Goal: Task Accomplishment & Management: Manage account settings

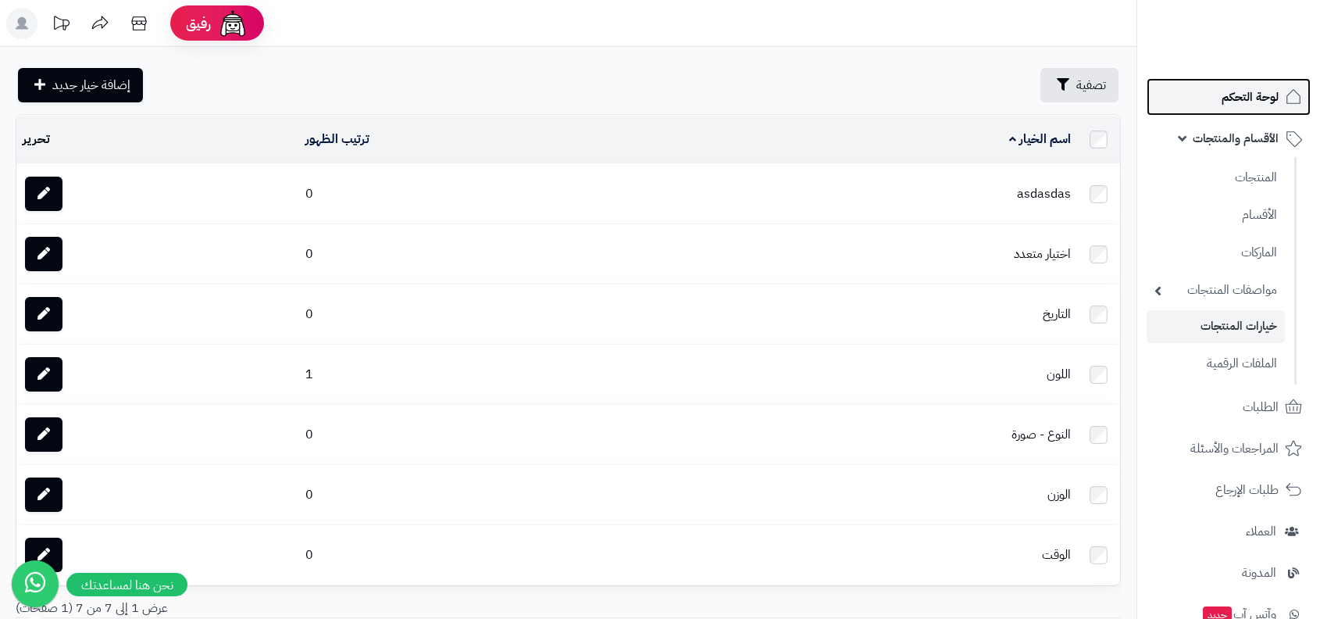
click at [1230, 103] on span "لوحة التحكم" at bounding box center [1250, 97] width 57 height 22
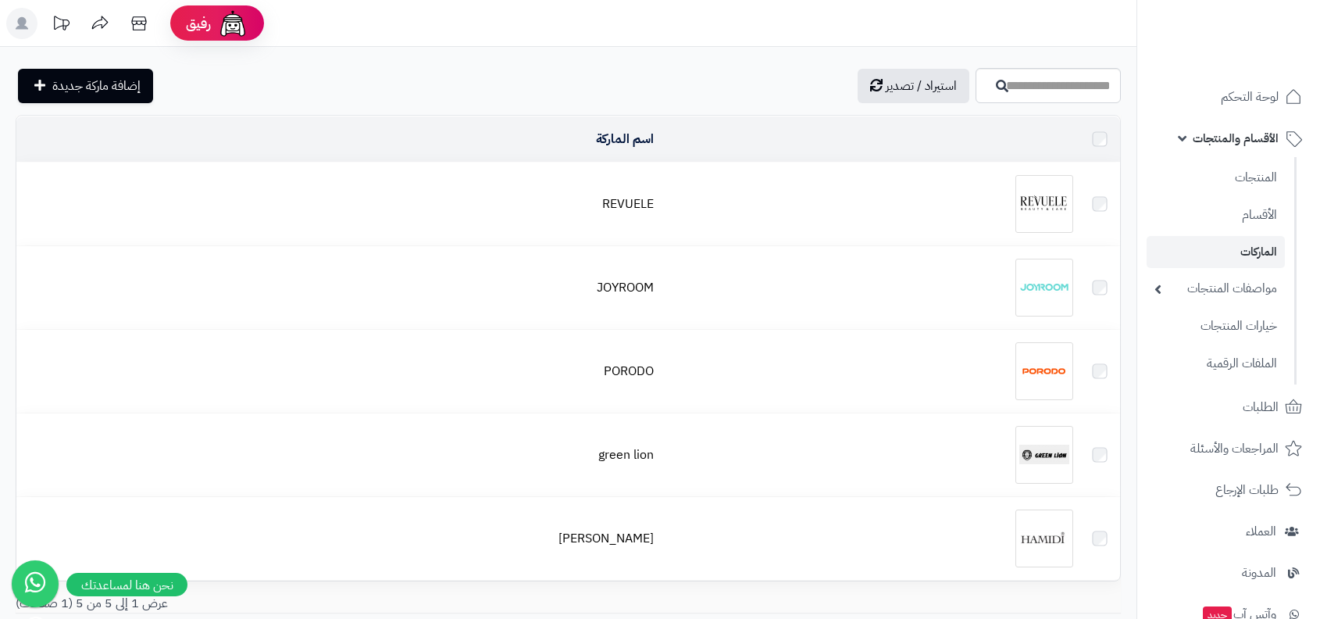
click at [1226, 290] on link "مواصفات المنتجات" at bounding box center [1216, 289] width 138 height 34
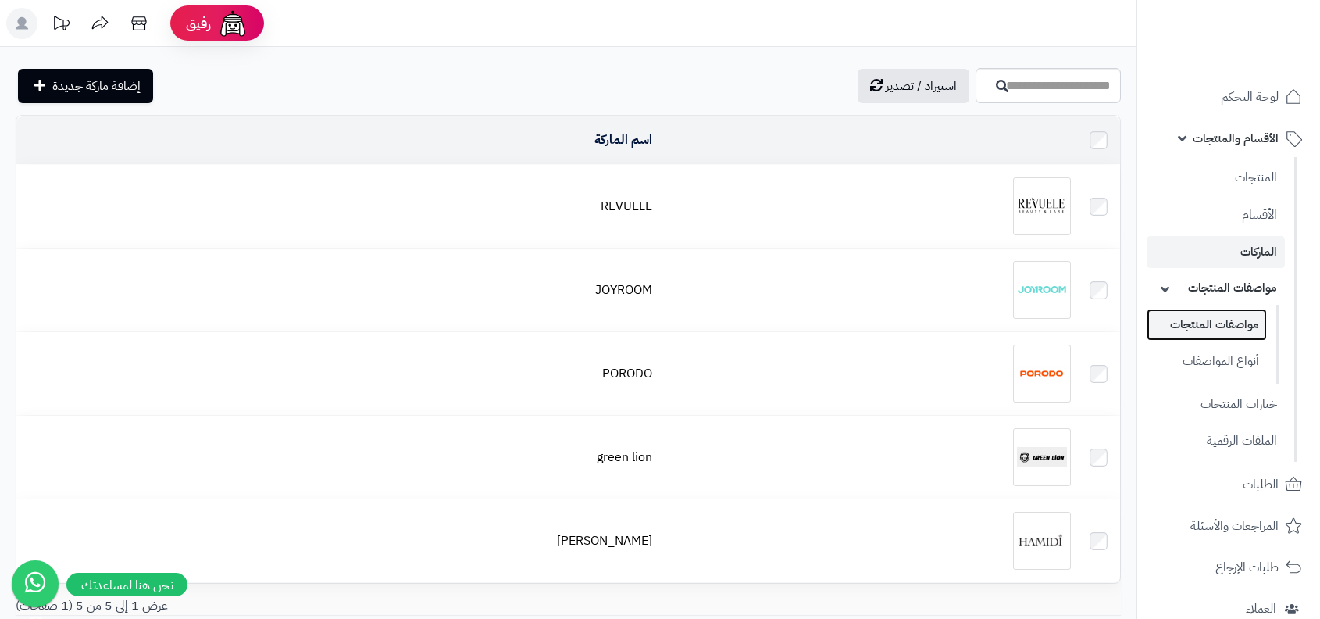
click at [1222, 340] on link "مواصفات المنتجات" at bounding box center [1207, 325] width 120 height 32
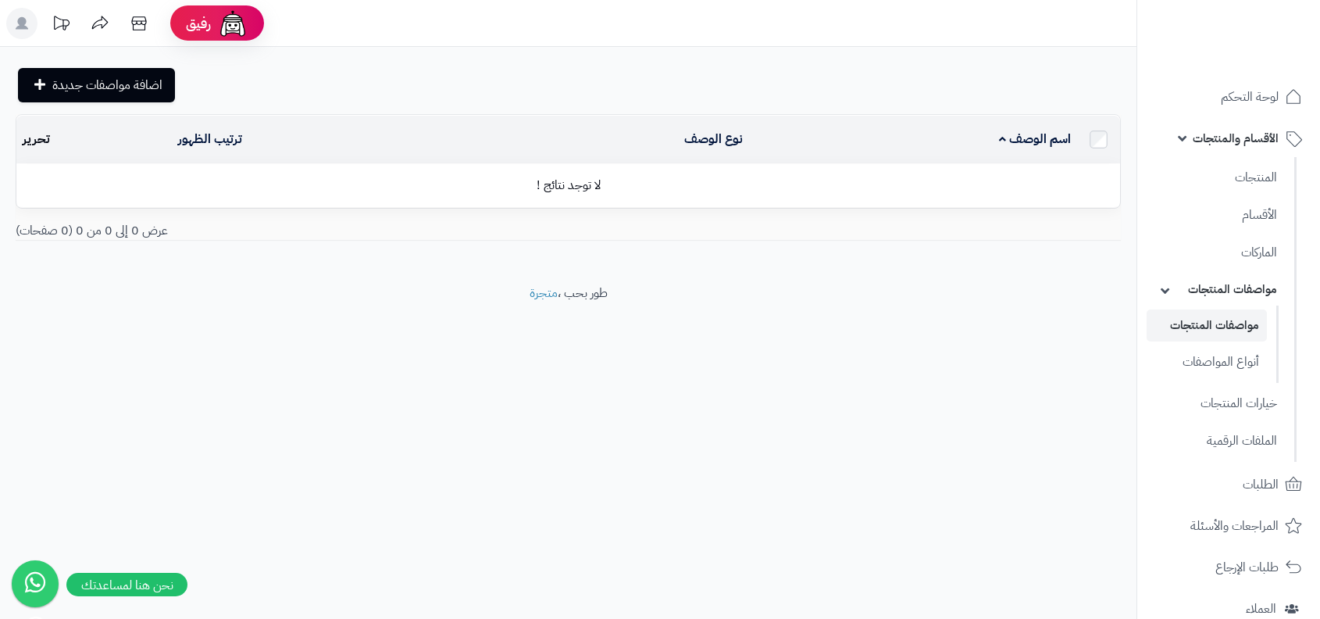
click at [1256, 129] on span "الأقسام والمنتجات" at bounding box center [1236, 138] width 86 height 22
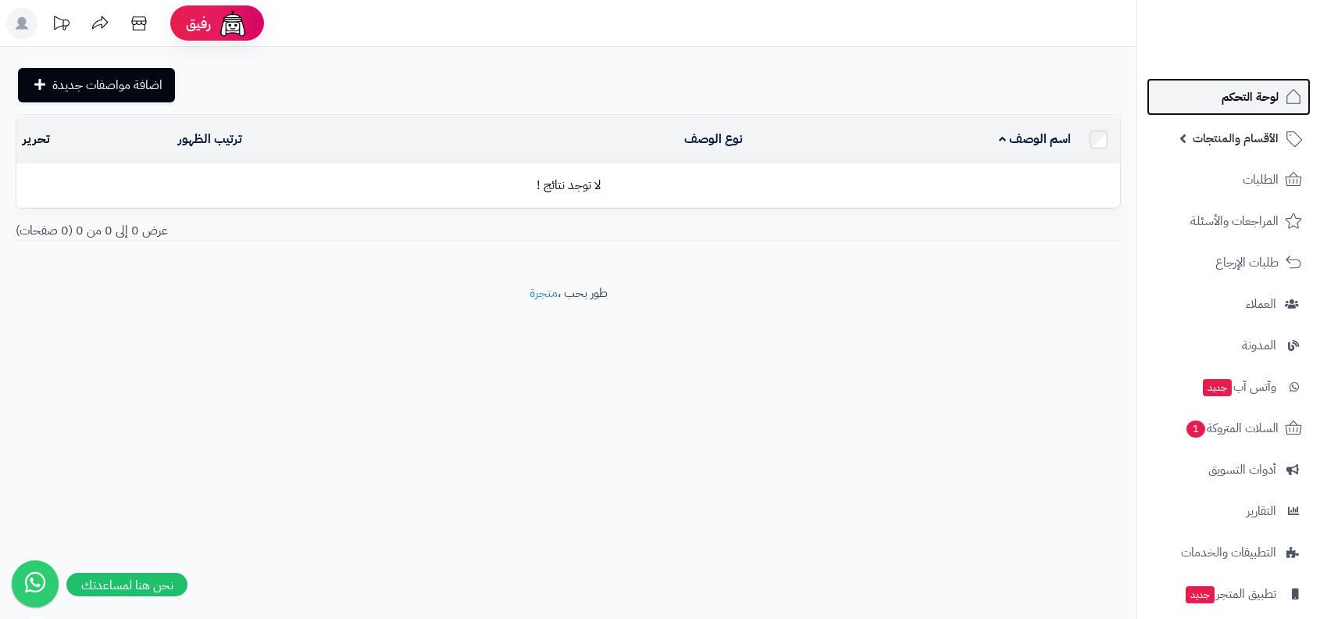
click at [1257, 112] on link "لوحة التحكم" at bounding box center [1229, 96] width 164 height 37
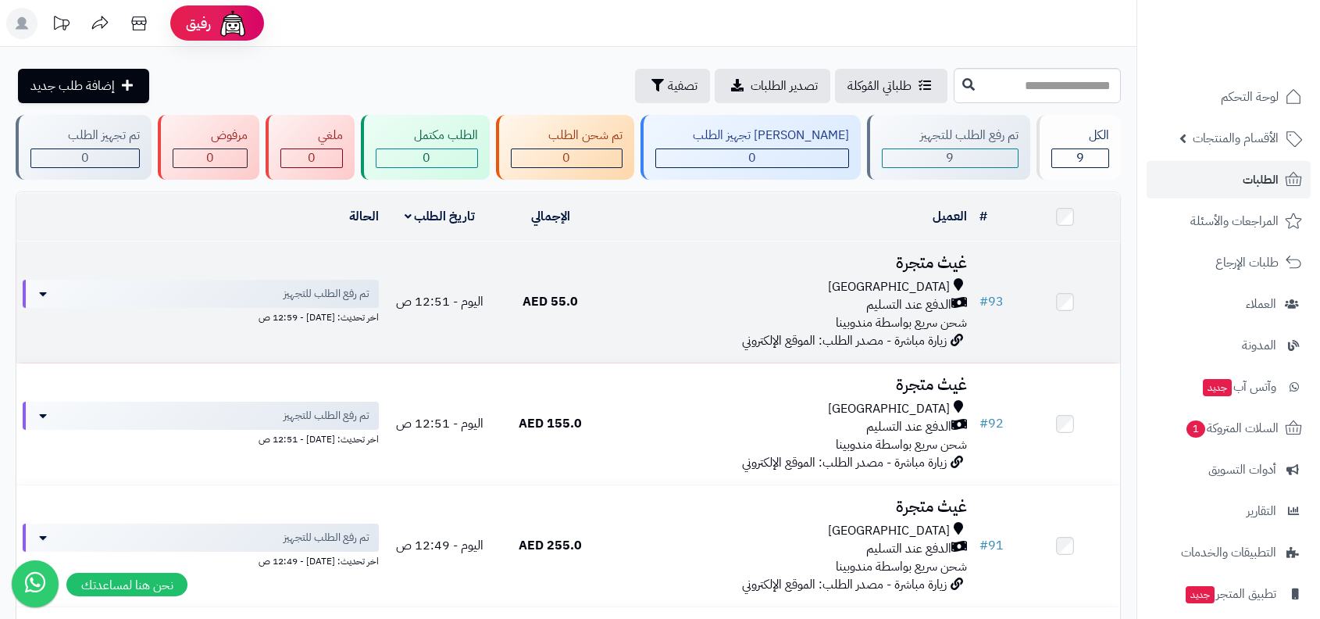
click at [1012, 265] on td at bounding box center [1065, 301] width 110 height 121
click at [962, 270] on h3 "غيث متجرة" at bounding box center [789, 263] width 355 height 18
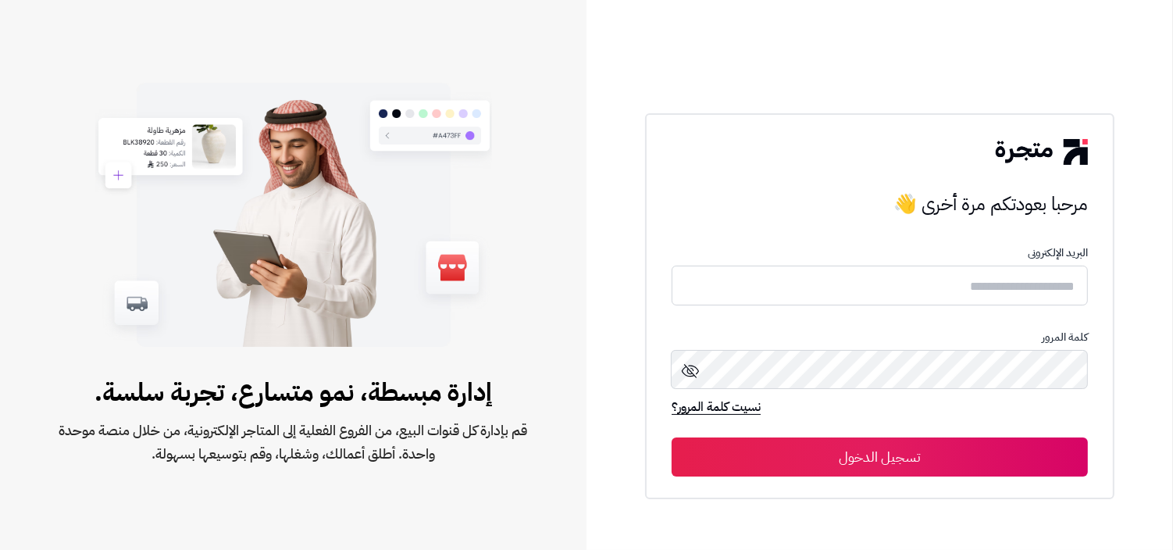
type input "**********"
click at [883, 447] on button "تسجيل الدخول" at bounding box center [880, 456] width 416 height 39
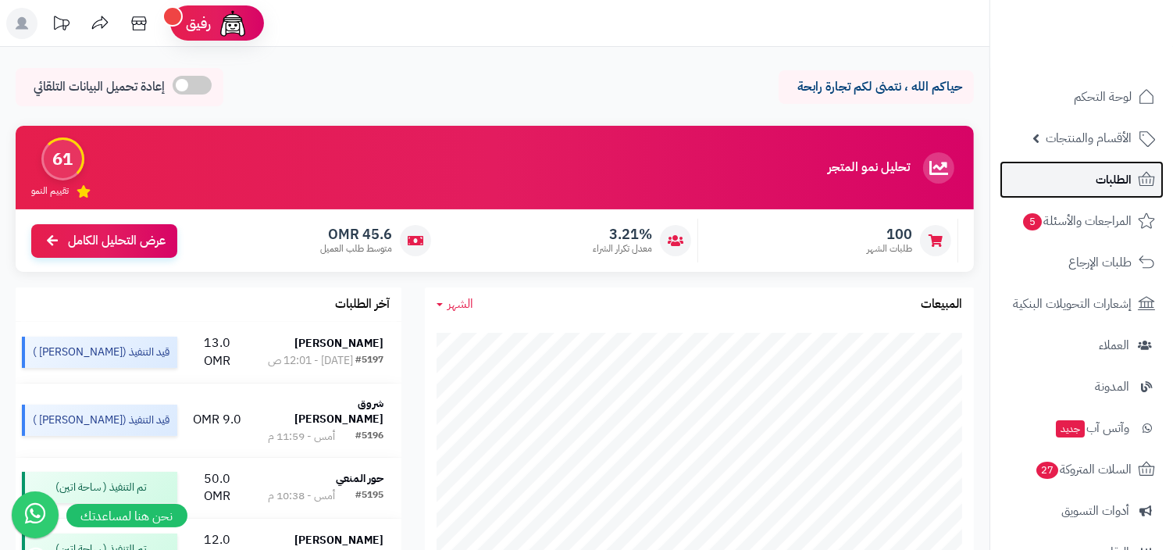
click at [1113, 163] on link "الطلبات" at bounding box center [1082, 179] width 164 height 37
